Goal: Information Seeking & Learning: Find specific fact

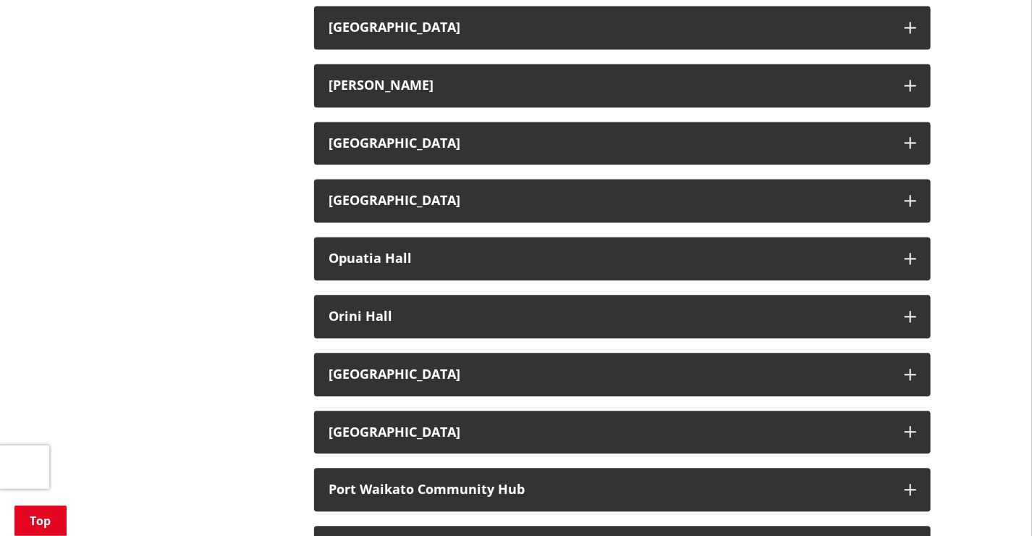
scroll to position [1318, 0]
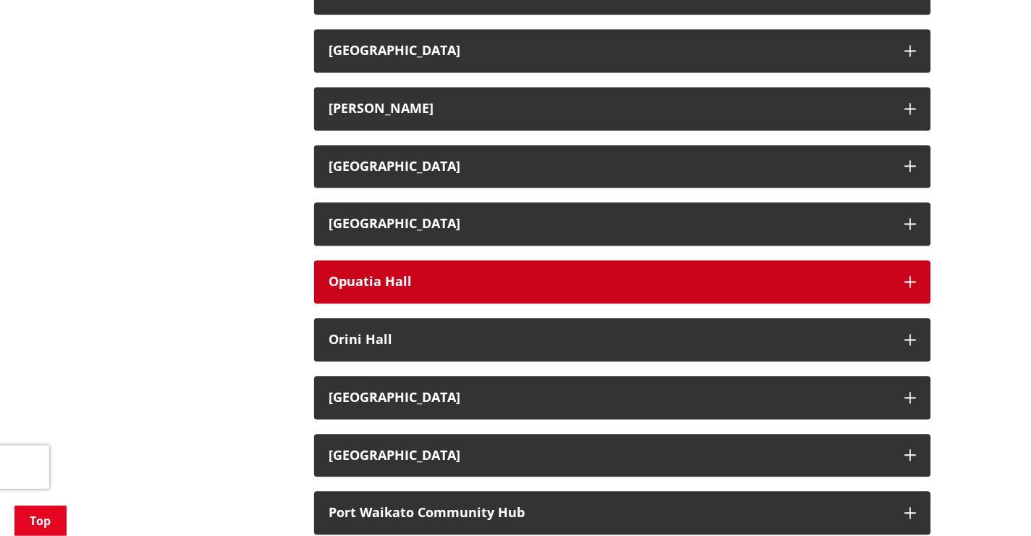
click at [401, 286] on h3 "Opuatia Hall" at bounding box center [610, 281] width 562 height 14
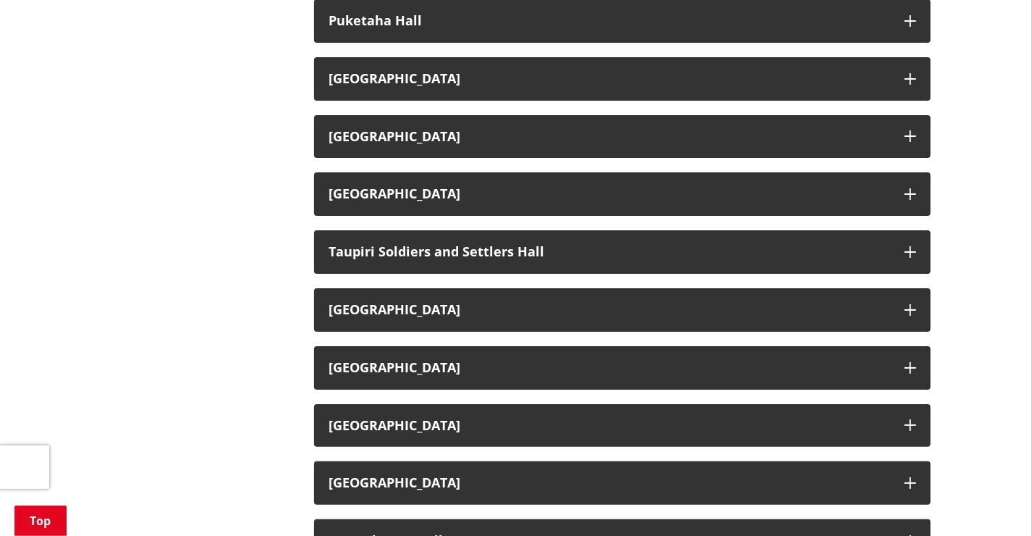
scroll to position [2481, 0]
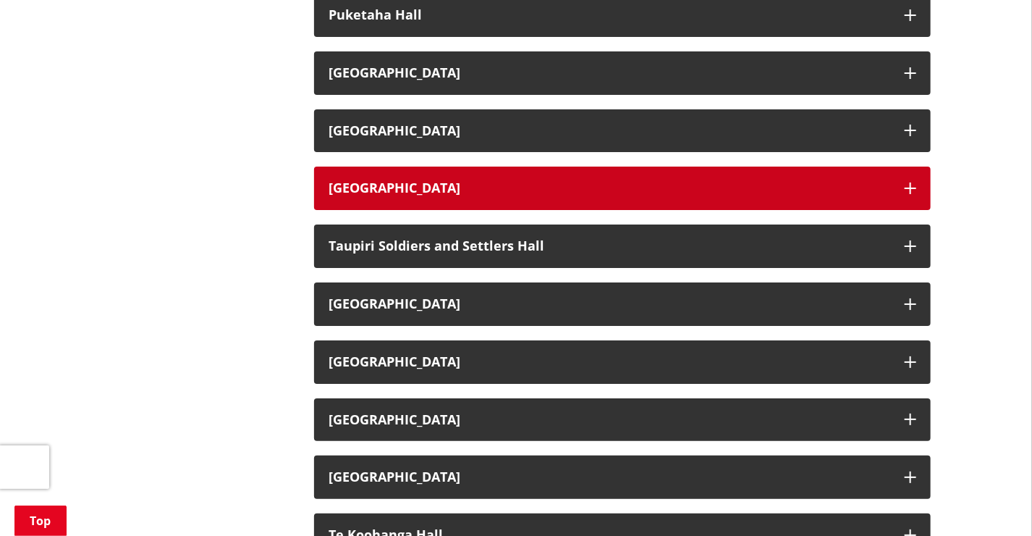
click at [410, 195] on h3 "[GEOGRAPHIC_DATA]" at bounding box center [610, 188] width 562 height 14
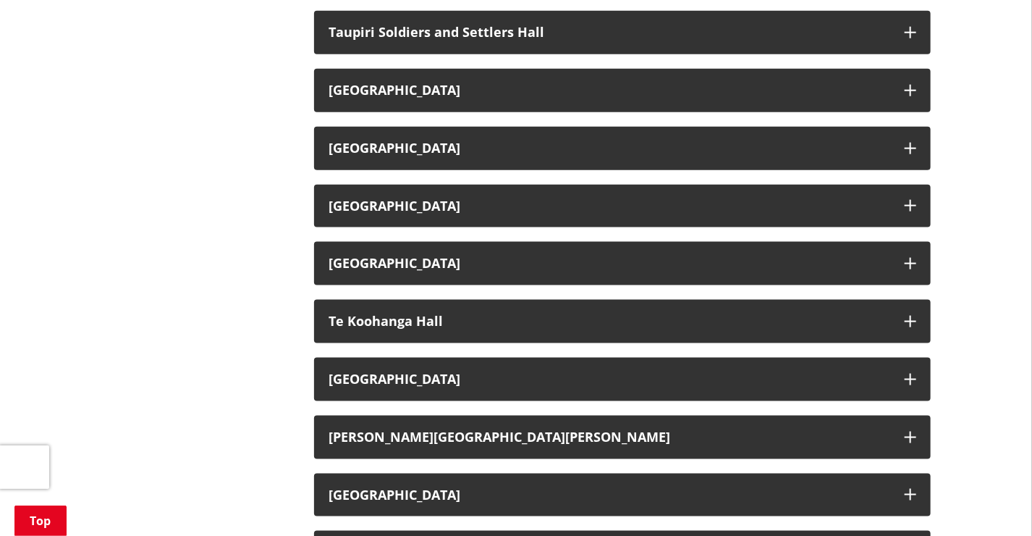
scroll to position [3331, 0]
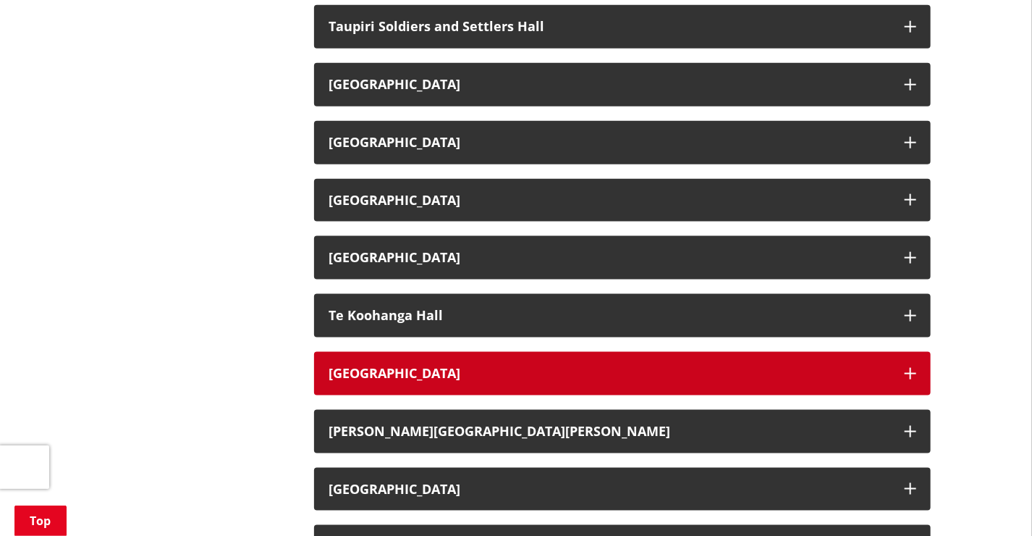
click at [374, 378] on h3 "[GEOGRAPHIC_DATA]" at bounding box center [610, 373] width 562 height 14
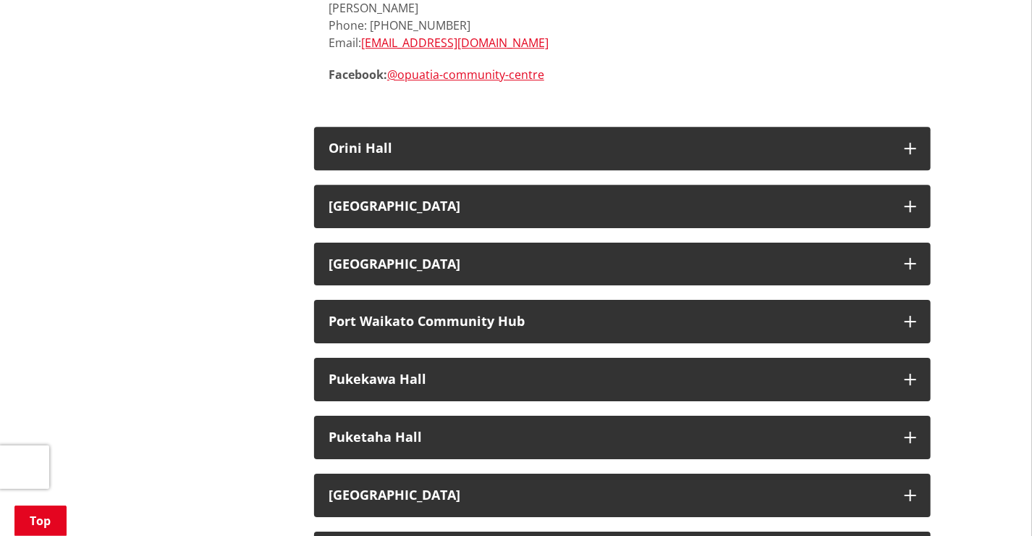
scroll to position [2052, 0]
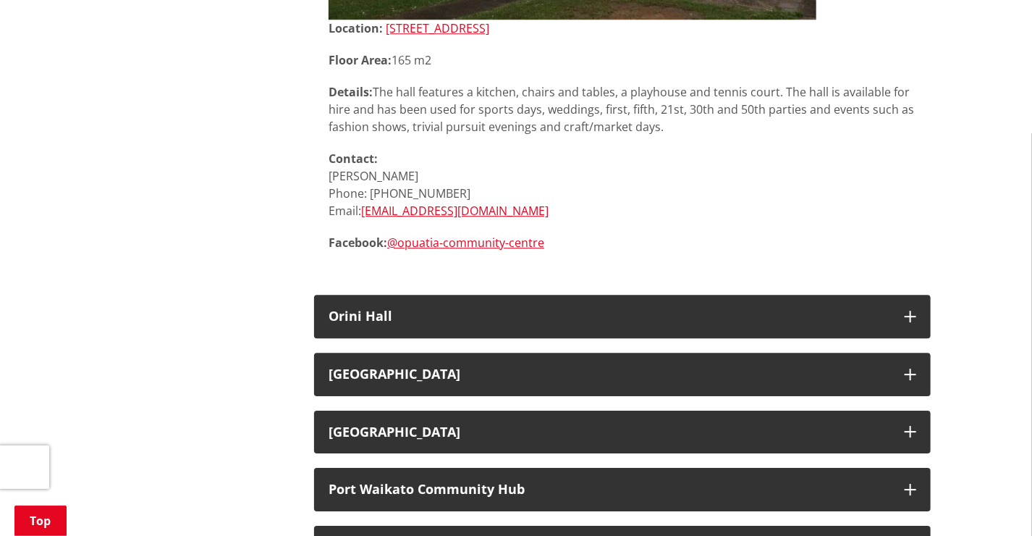
scroll to position [1884, 0]
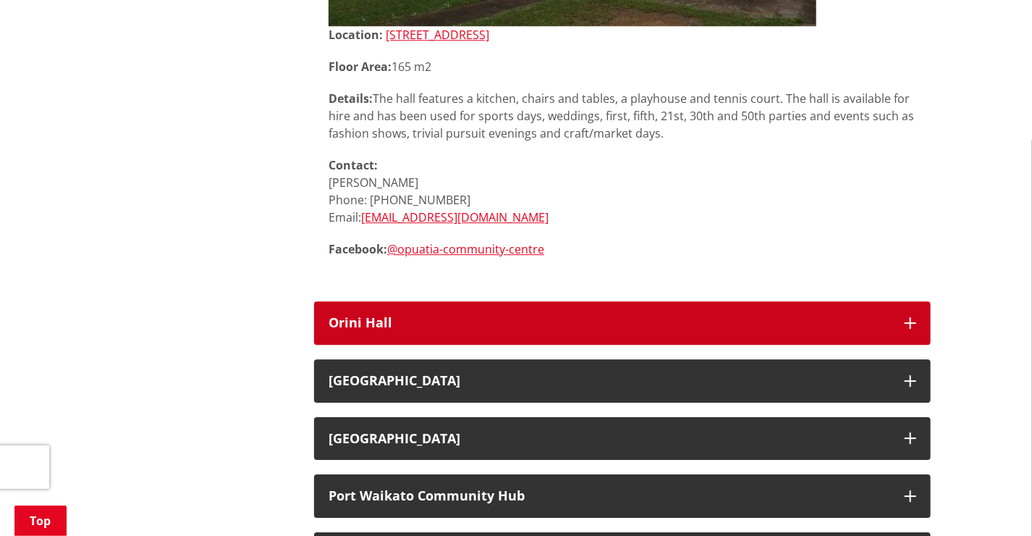
click at [362, 320] on h3 "Orini Hall" at bounding box center [610, 323] width 562 height 14
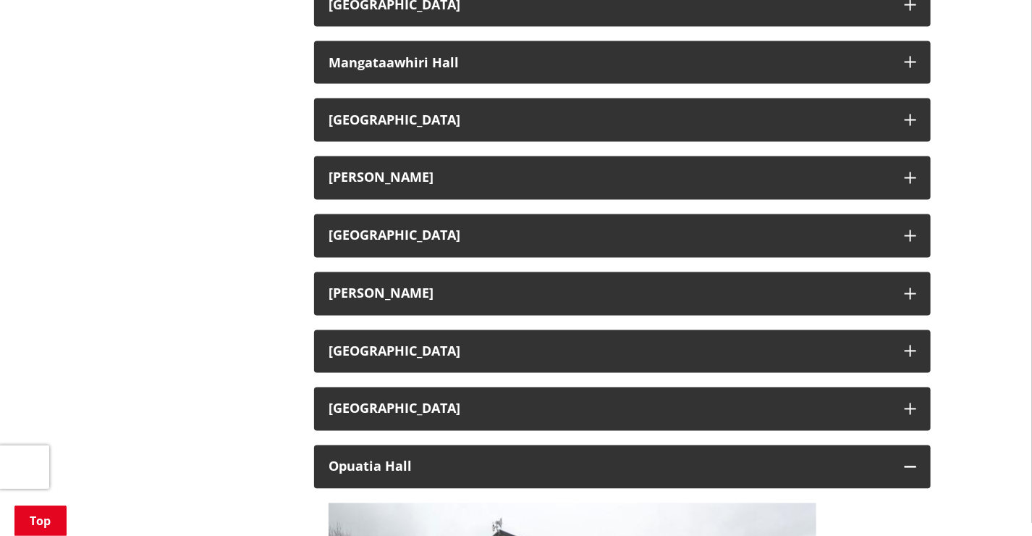
scroll to position [1111, 0]
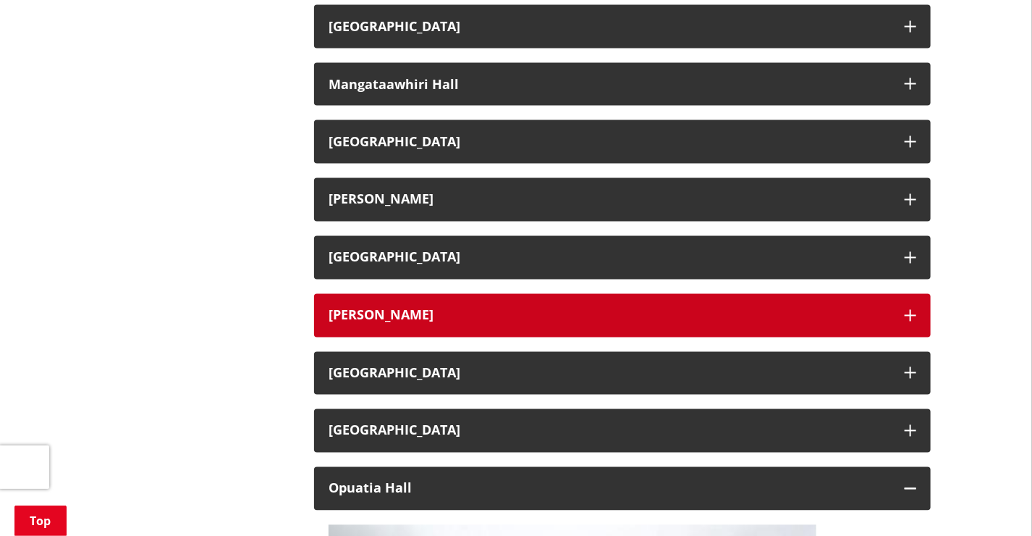
click at [366, 327] on button "[PERSON_NAME]" at bounding box center [622, 315] width 617 height 43
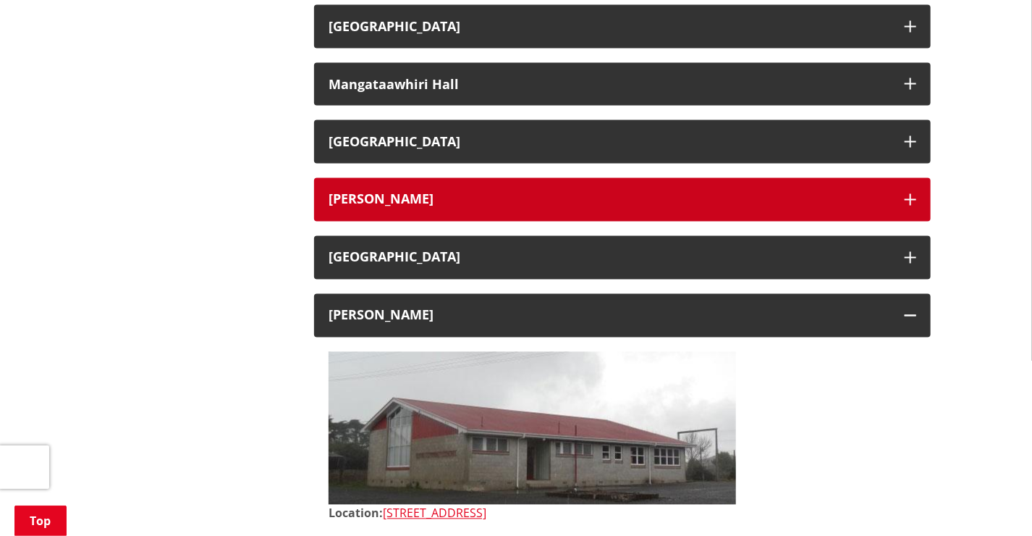
click at [375, 198] on h3 "[PERSON_NAME]" at bounding box center [610, 200] width 562 height 14
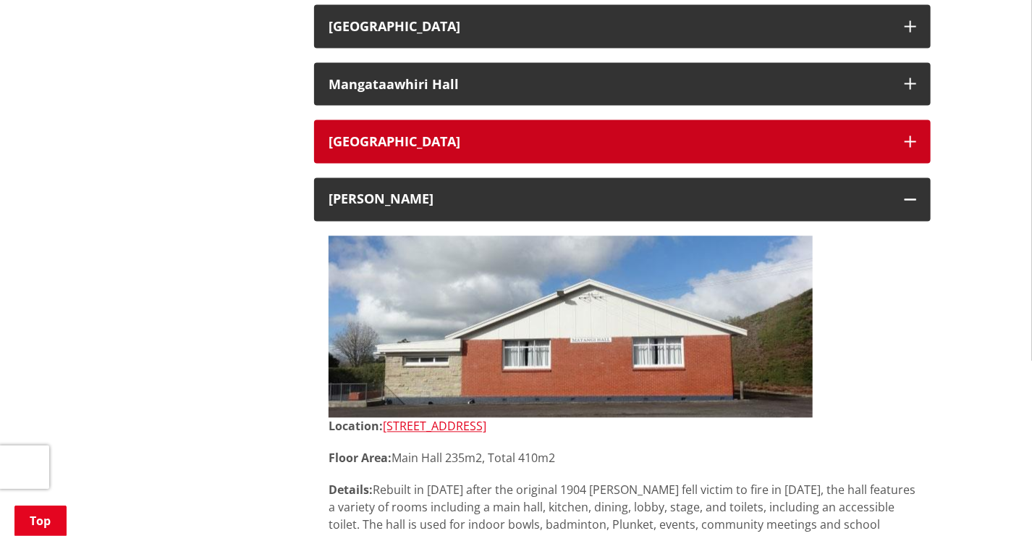
click at [399, 147] on h3 "[GEOGRAPHIC_DATA]" at bounding box center [610, 142] width 562 height 14
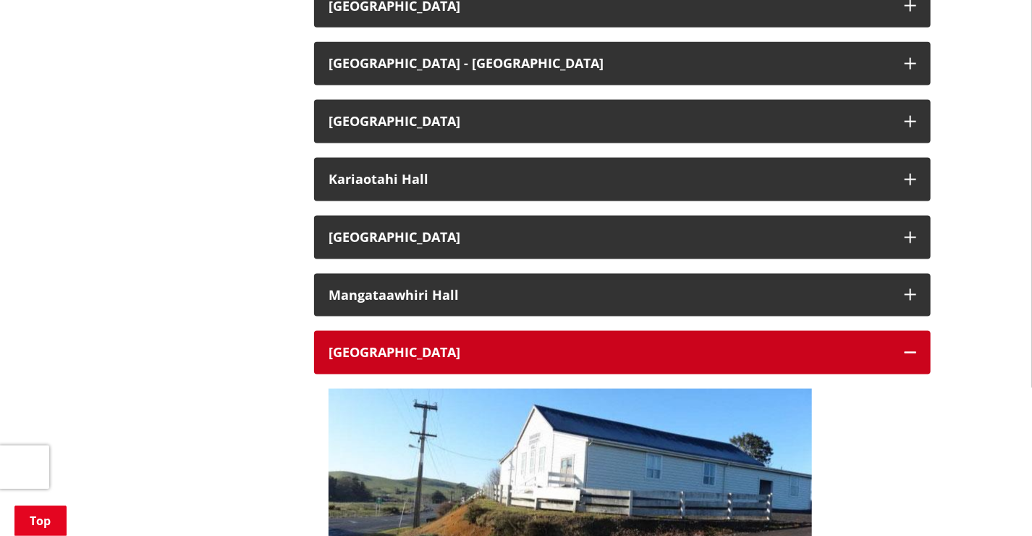
scroll to position [874, 0]
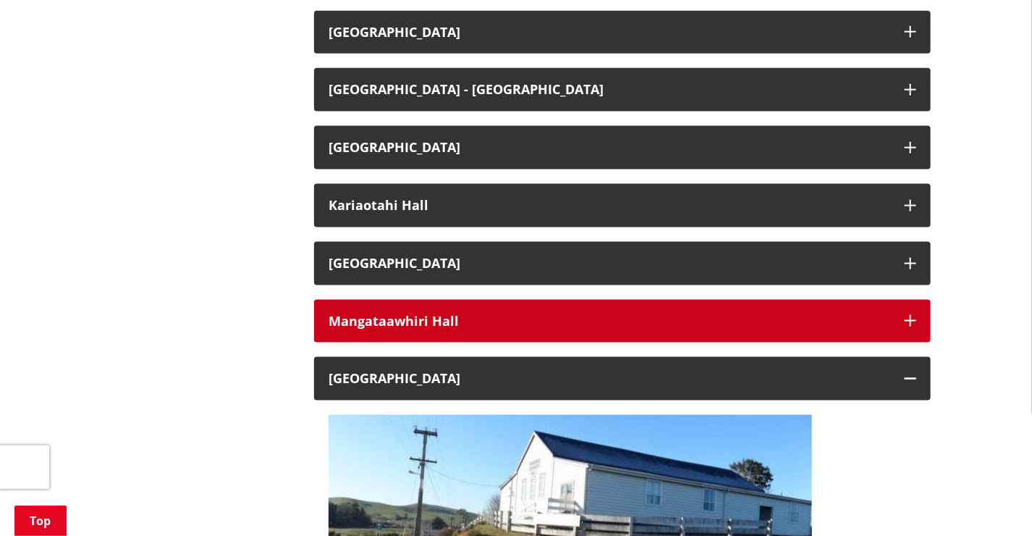
click at [379, 319] on h3 "Mangataawhiri Hall" at bounding box center [610, 321] width 562 height 14
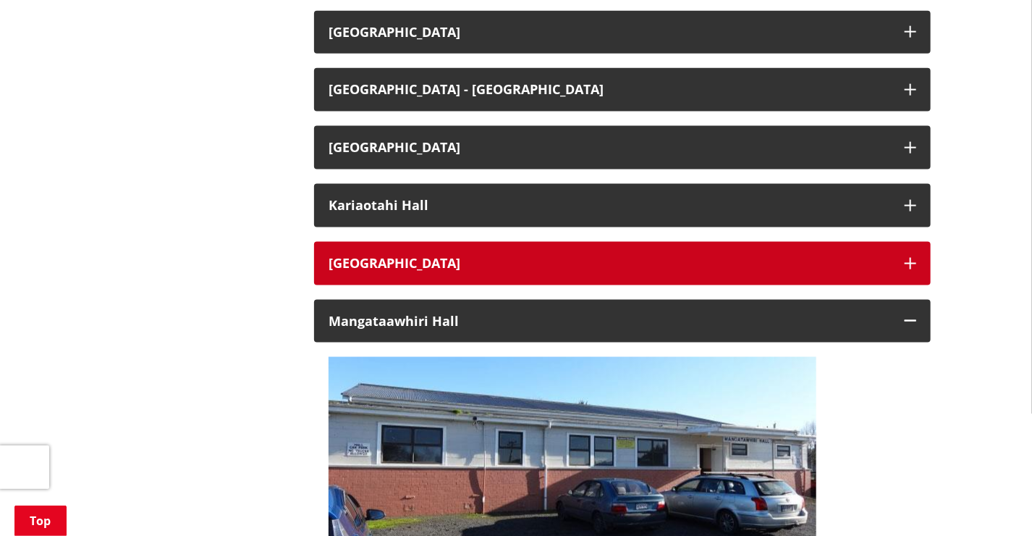
click at [362, 261] on h3 "[GEOGRAPHIC_DATA]" at bounding box center [610, 263] width 562 height 14
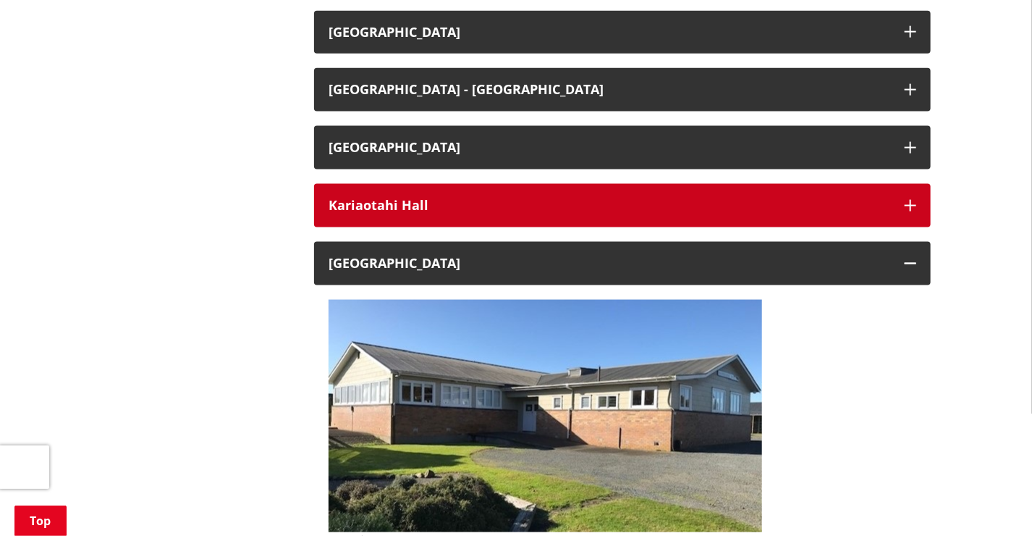
click at [384, 202] on h3 "Kariaotahi Hall" at bounding box center [610, 205] width 562 height 14
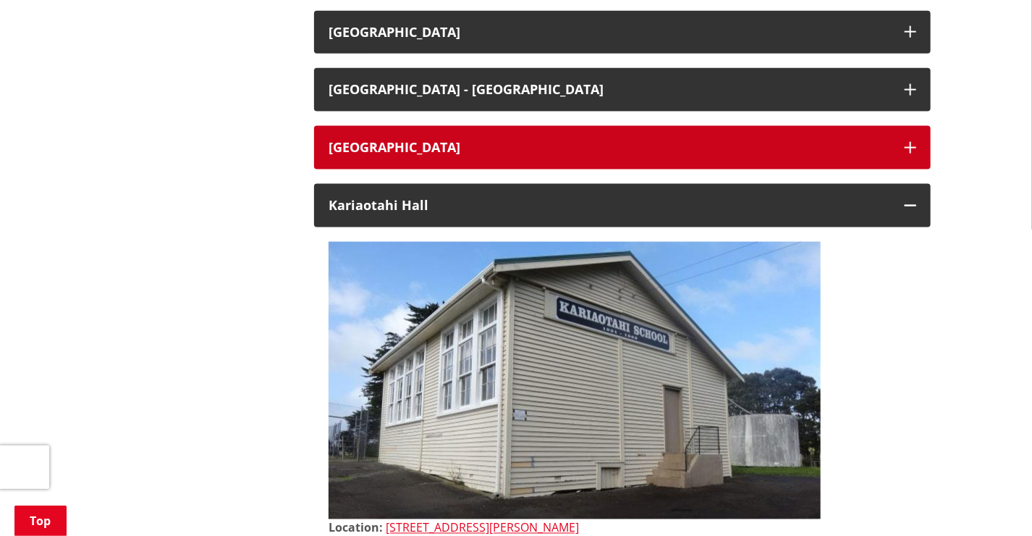
click at [387, 147] on h3 "[GEOGRAPHIC_DATA]" at bounding box center [610, 147] width 562 height 14
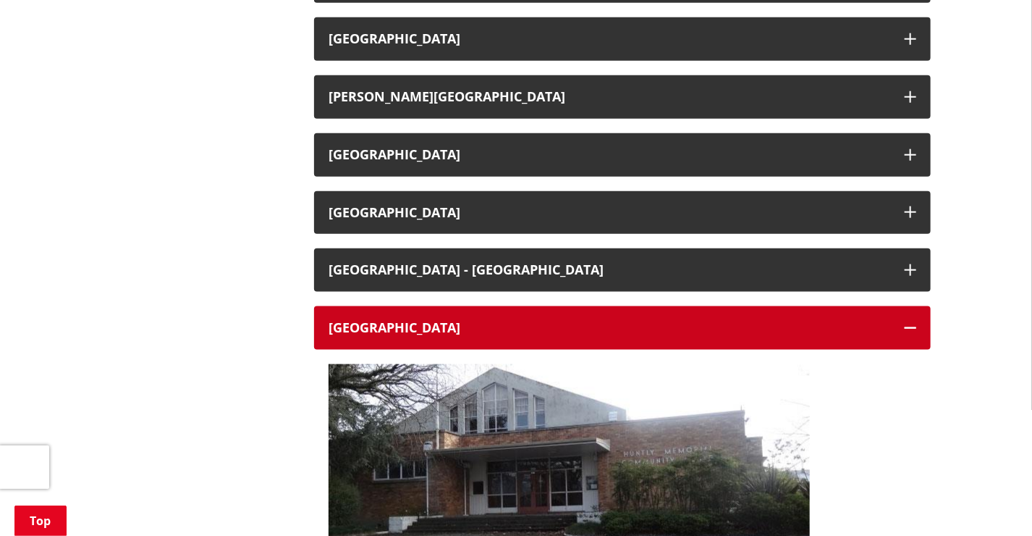
scroll to position [649, 0]
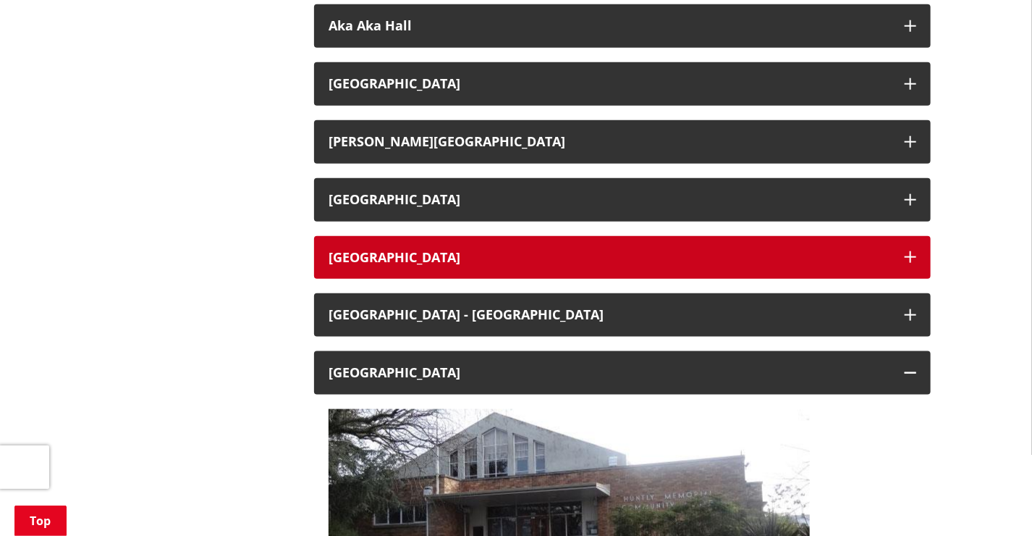
click at [397, 260] on h3 "[GEOGRAPHIC_DATA]" at bounding box center [610, 257] width 562 height 14
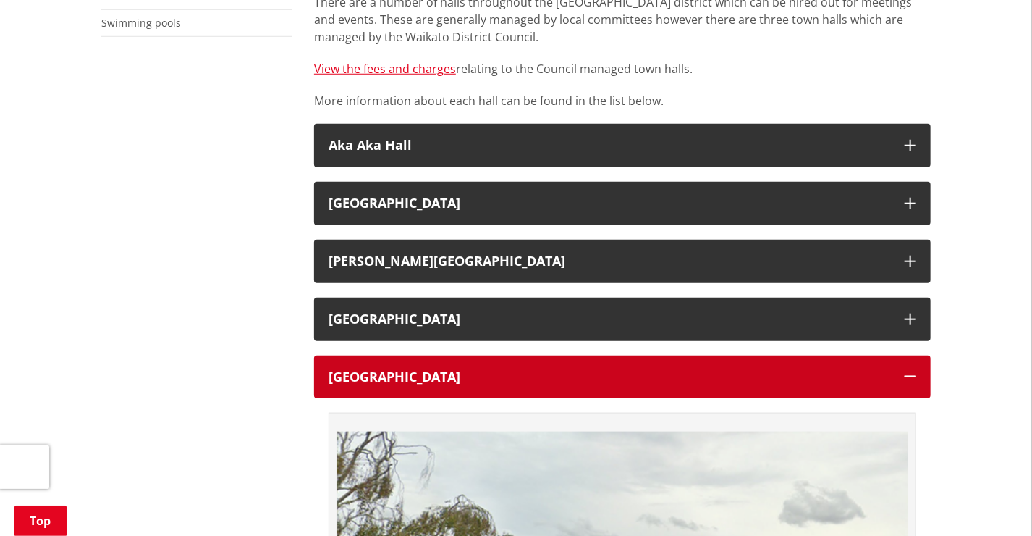
scroll to position [518, 0]
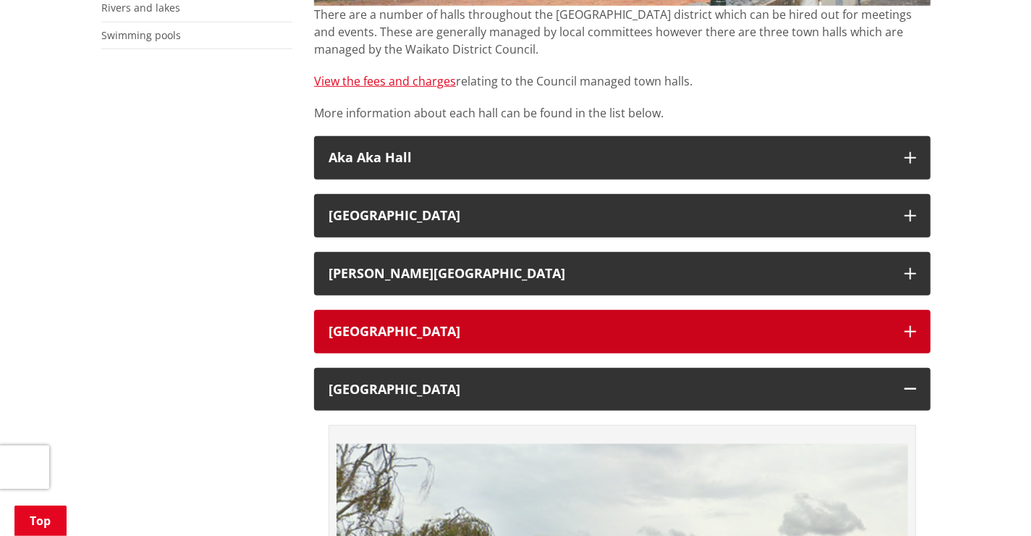
click at [410, 330] on h3 "[GEOGRAPHIC_DATA]" at bounding box center [610, 331] width 562 height 14
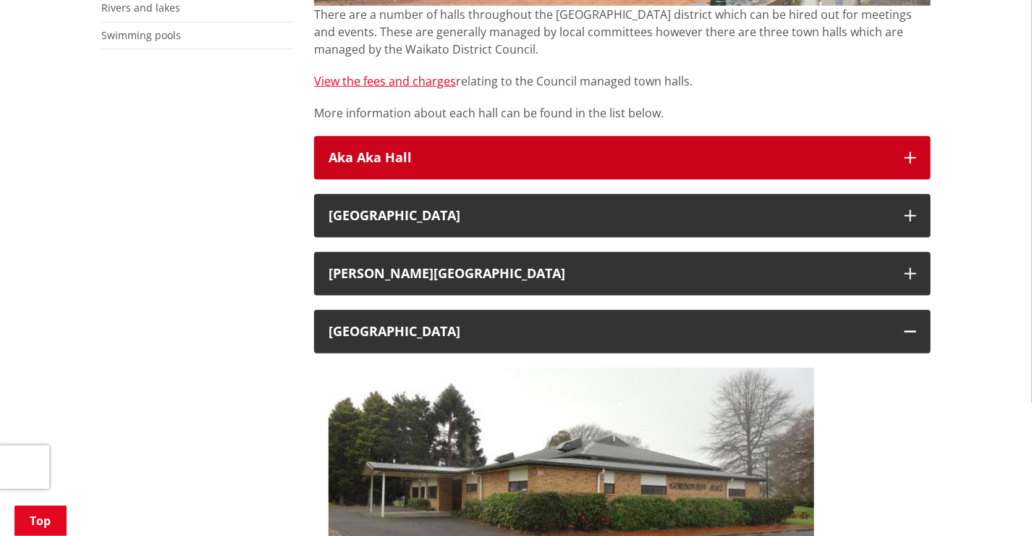
click at [381, 160] on h3 "Aka Aka Hall" at bounding box center [610, 158] width 562 height 14
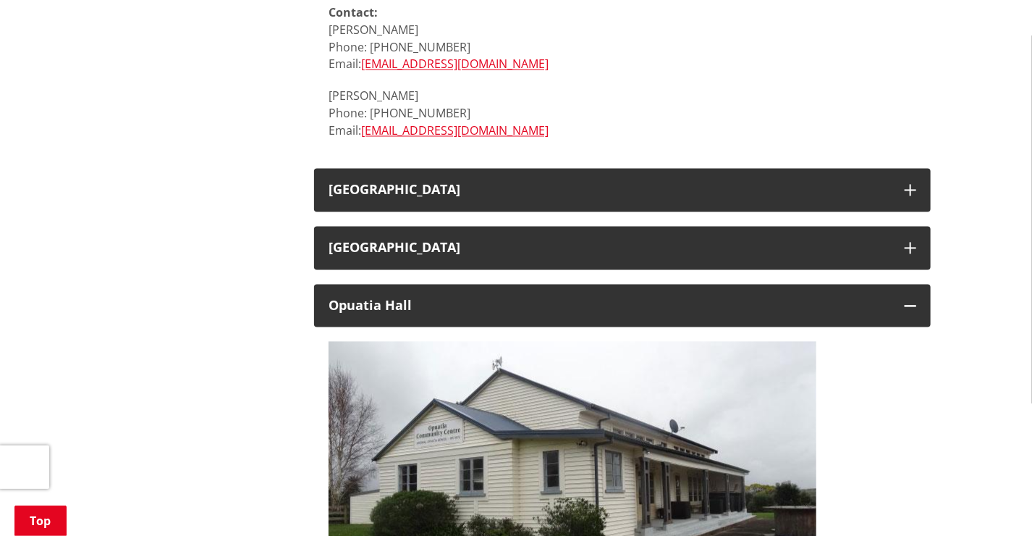
scroll to position [6311, 0]
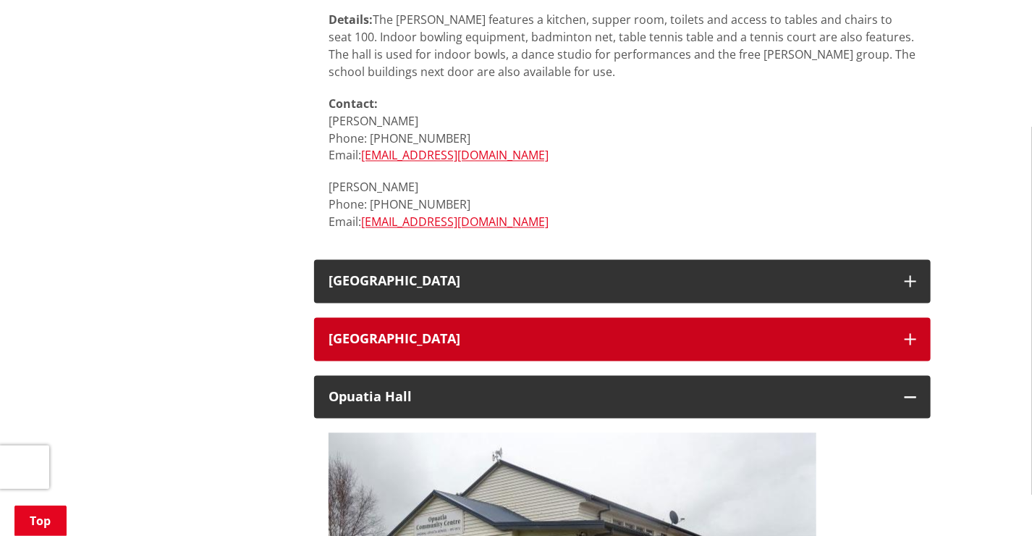
click at [389, 332] on h3 "[GEOGRAPHIC_DATA]" at bounding box center [610, 339] width 562 height 14
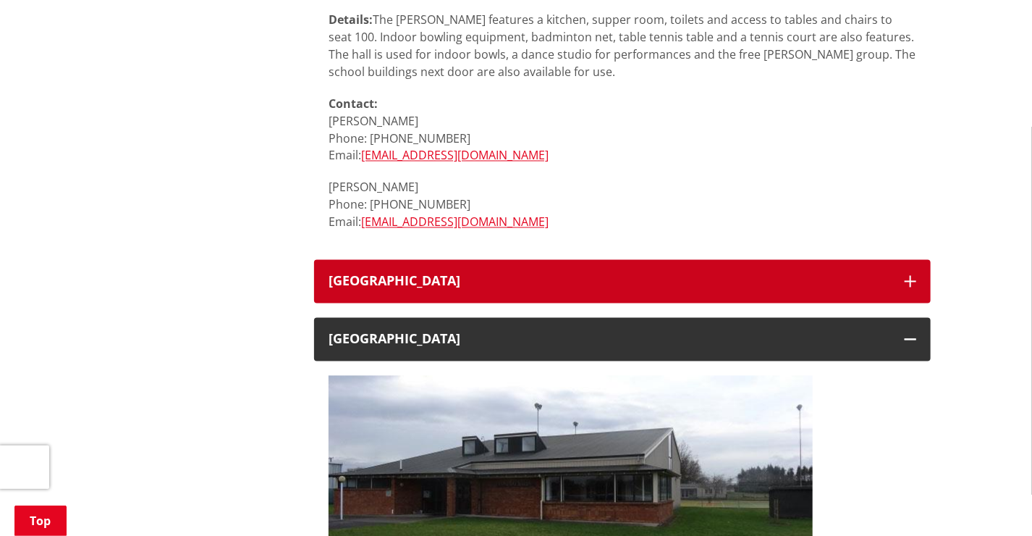
click at [419, 274] on h3 "[GEOGRAPHIC_DATA]" at bounding box center [610, 281] width 562 height 14
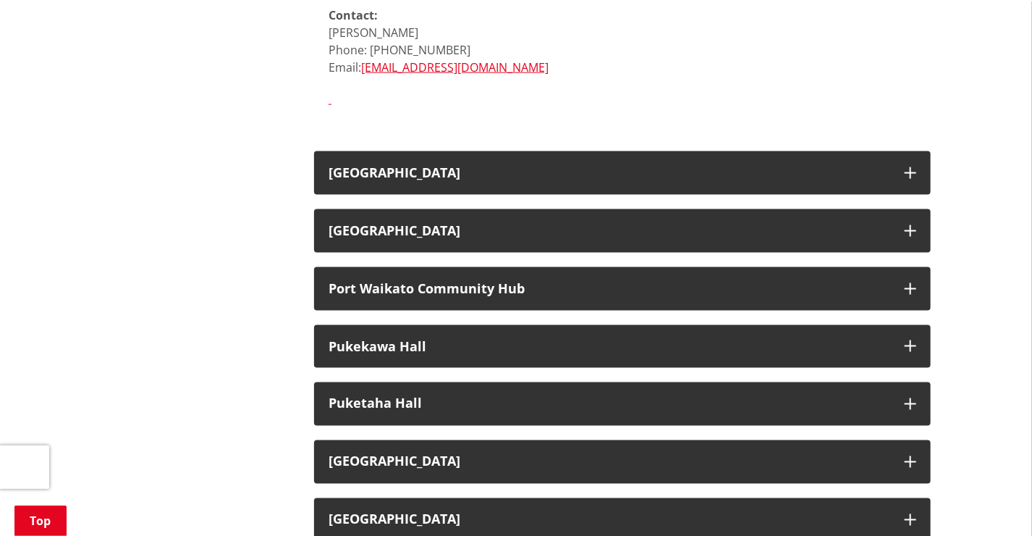
scroll to position [8629, 0]
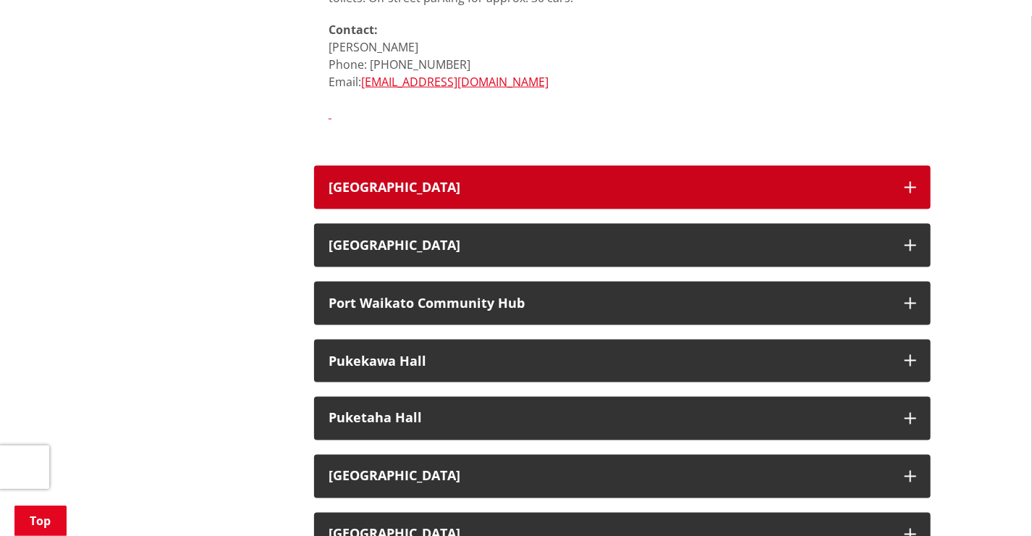
click at [387, 180] on h3 "[GEOGRAPHIC_DATA]" at bounding box center [610, 187] width 562 height 14
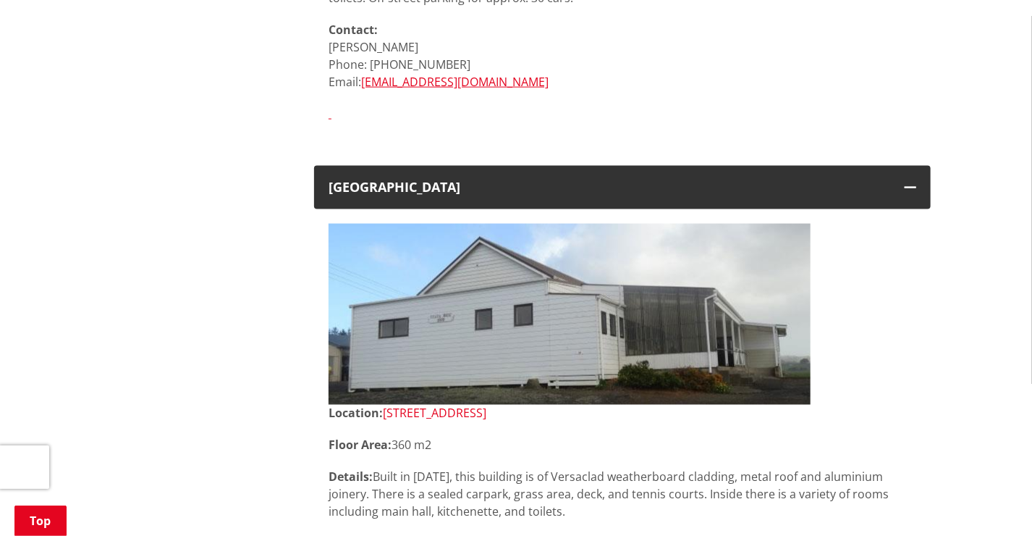
click at [444, 405] on link "[STREET_ADDRESS]" at bounding box center [435, 413] width 104 height 16
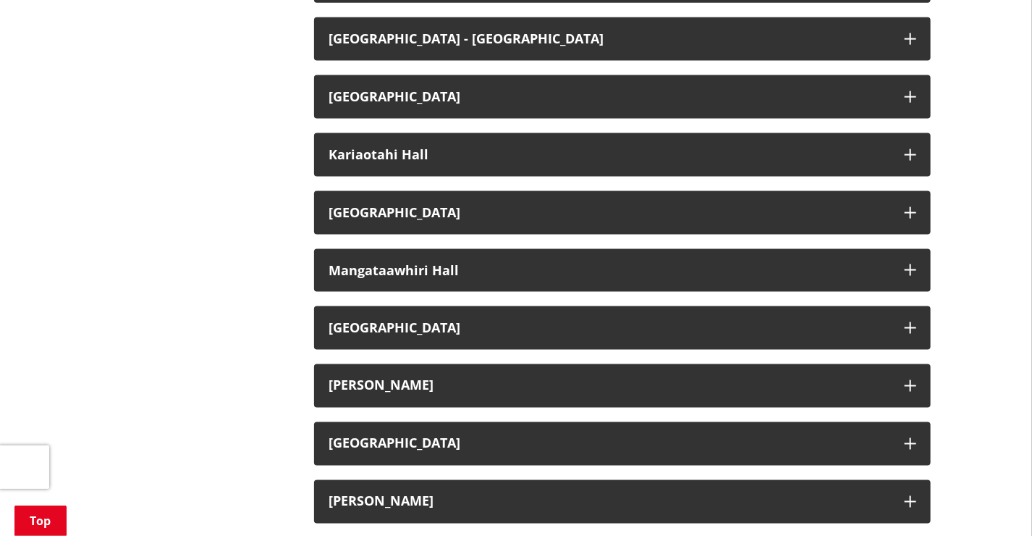
scroll to position [1037, 0]
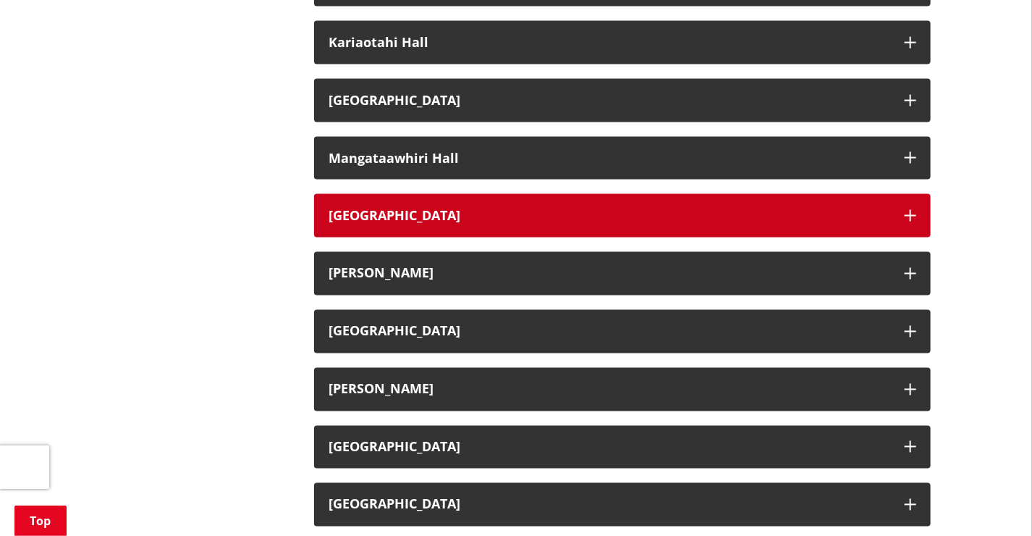
click at [376, 211] on h3 "[GEOGRAPHIC_DATA]" at bounding box center [610, 215] width 562 height 14
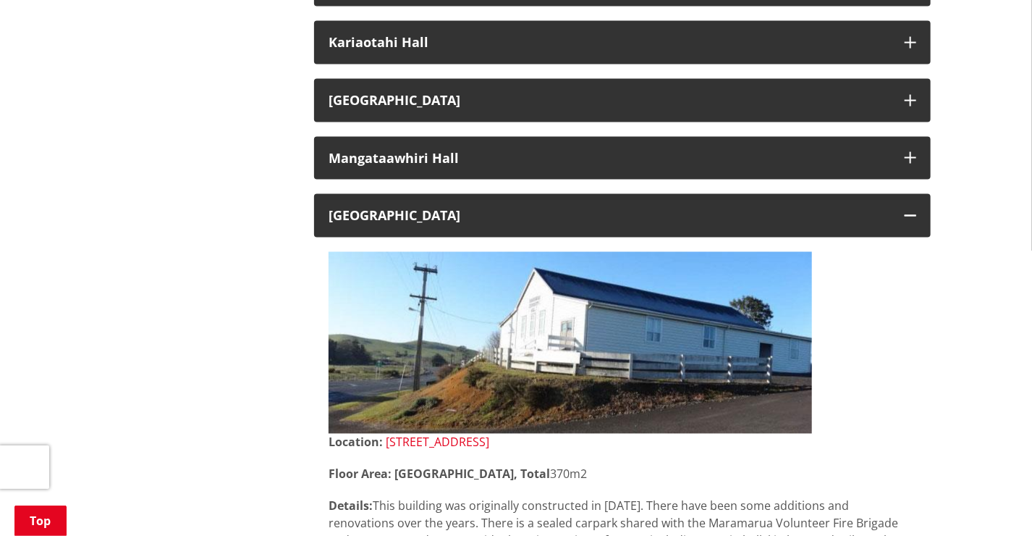
click at [460, 442] on link "[STREET_ADDRESS]" at bounding box center [438, 442] width 104 height 16
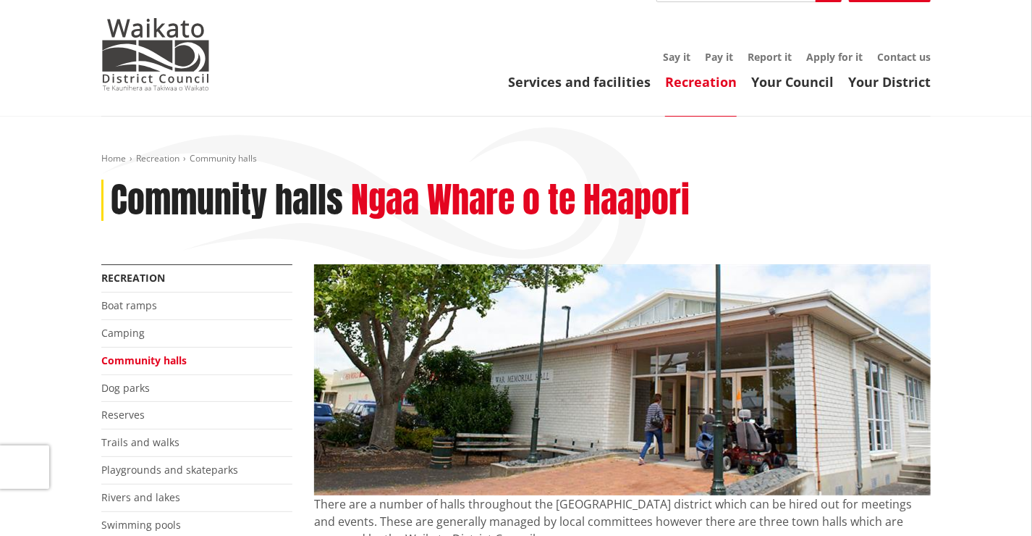
scroll to position [0, 0]
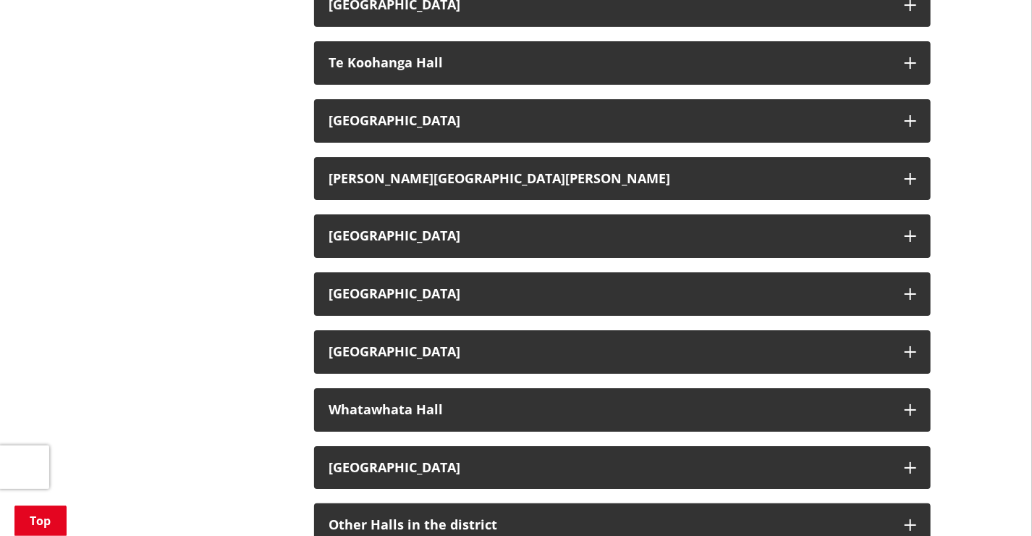
scroll to position [2524, 0]
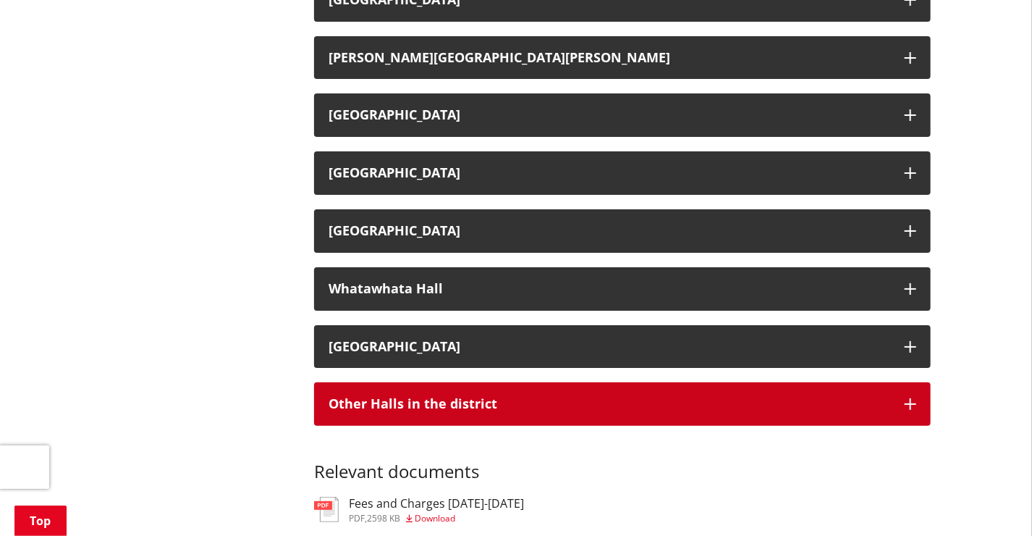
click at [447, 398] on h3 "Other Halls in the district" at bounding box center [610, 404] width 562 height 14
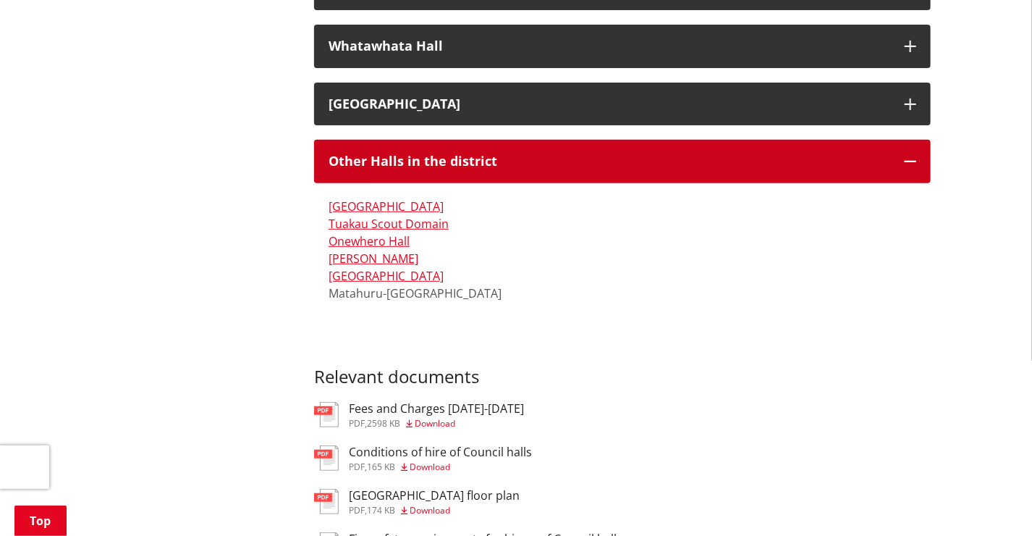
scroll to position [2781, 0]
